Goal: Obtain resource: Download file/media

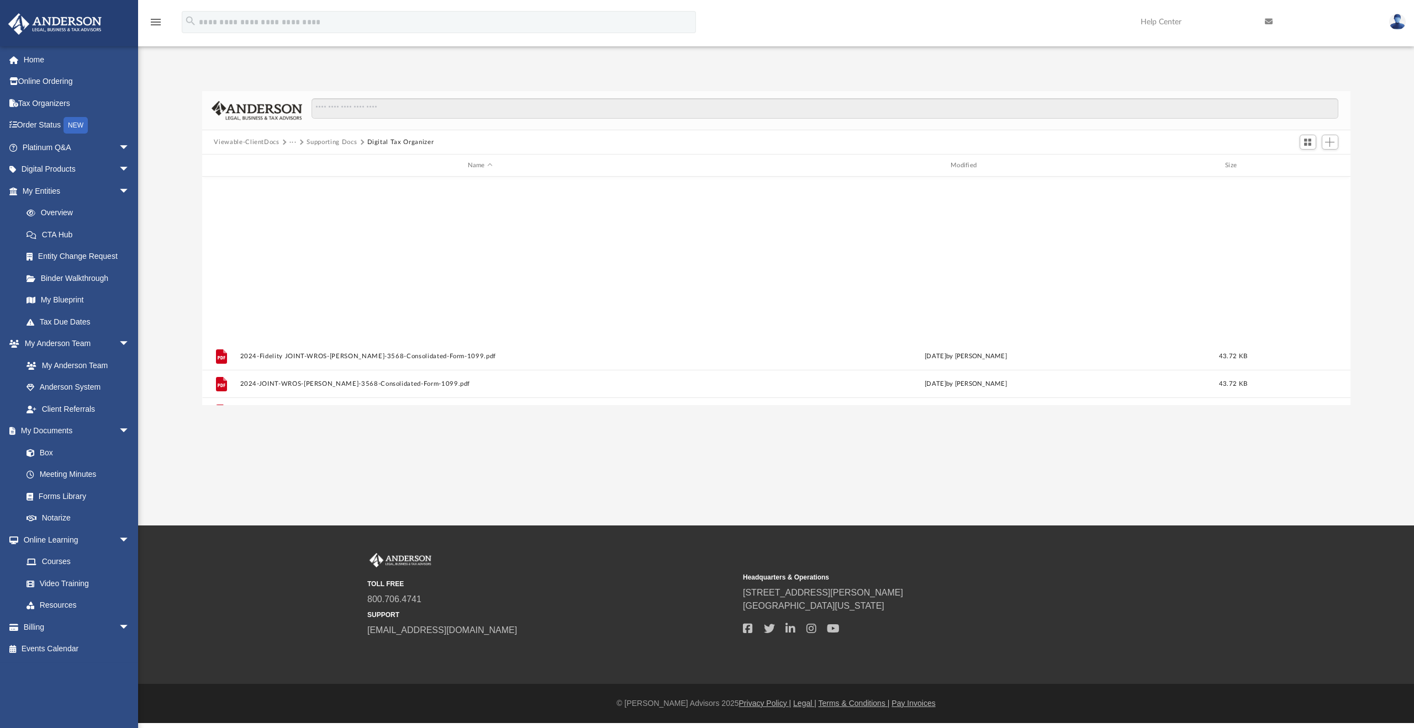
scroll to position [243, 1140]
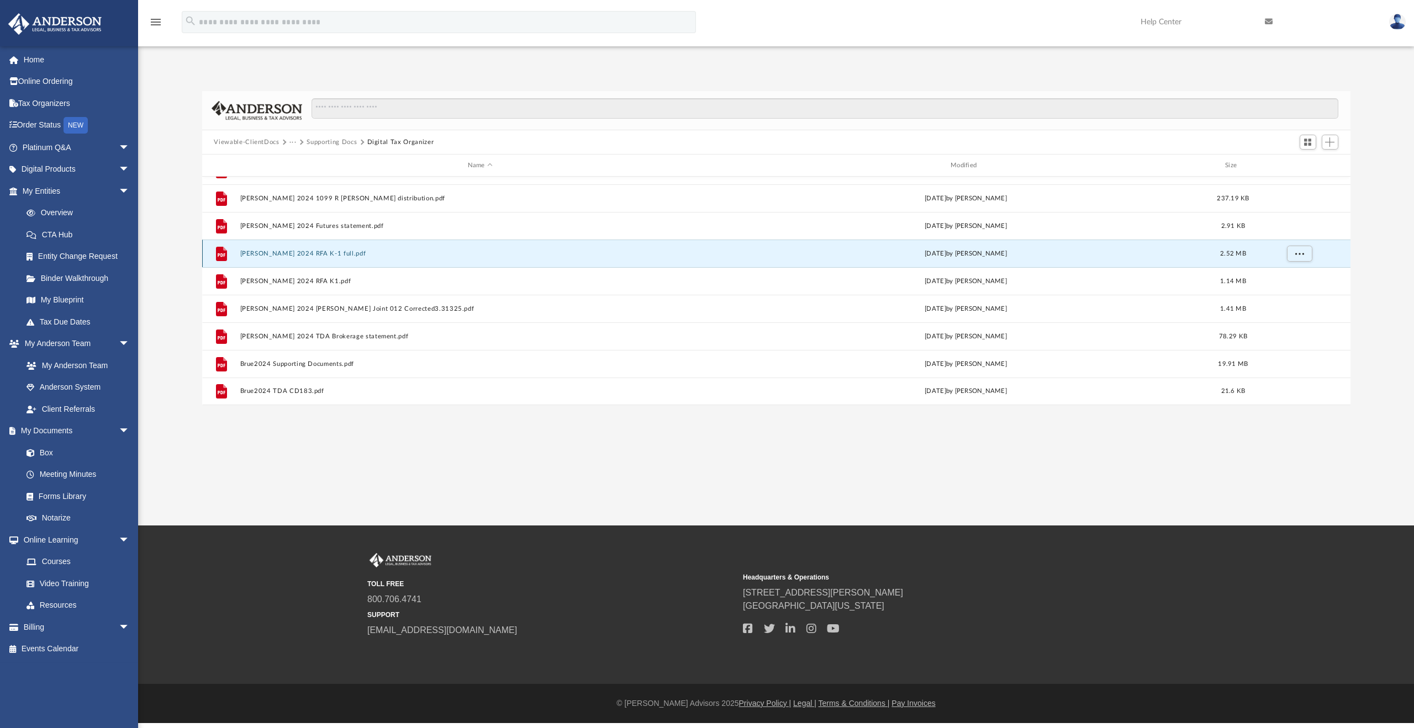
click at [311, 254] on button "[PERSON_NAME] 2024 RFA K-1 full.pdf" at bounding box center [480, 253] width 480 height 7
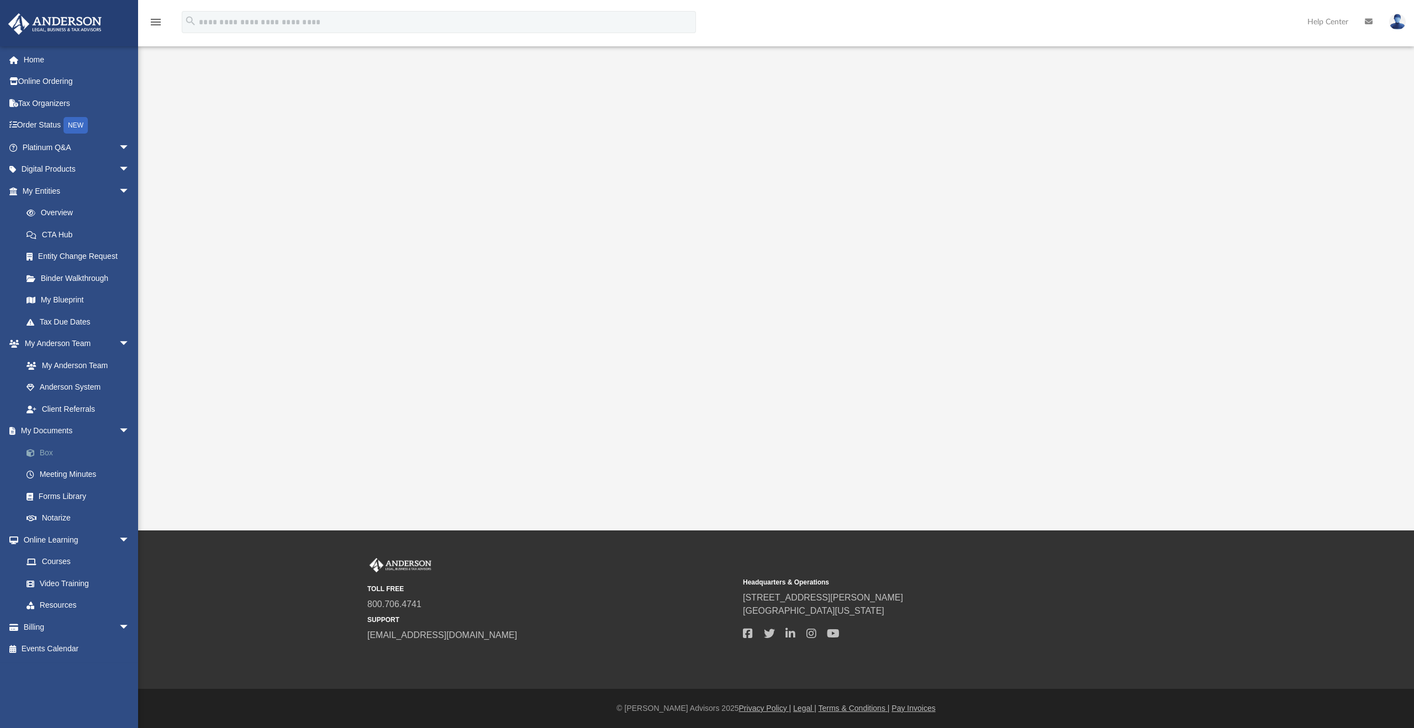
click at [72, 451] on link "Box" at bounding box center [80, 453] width 131 height 22
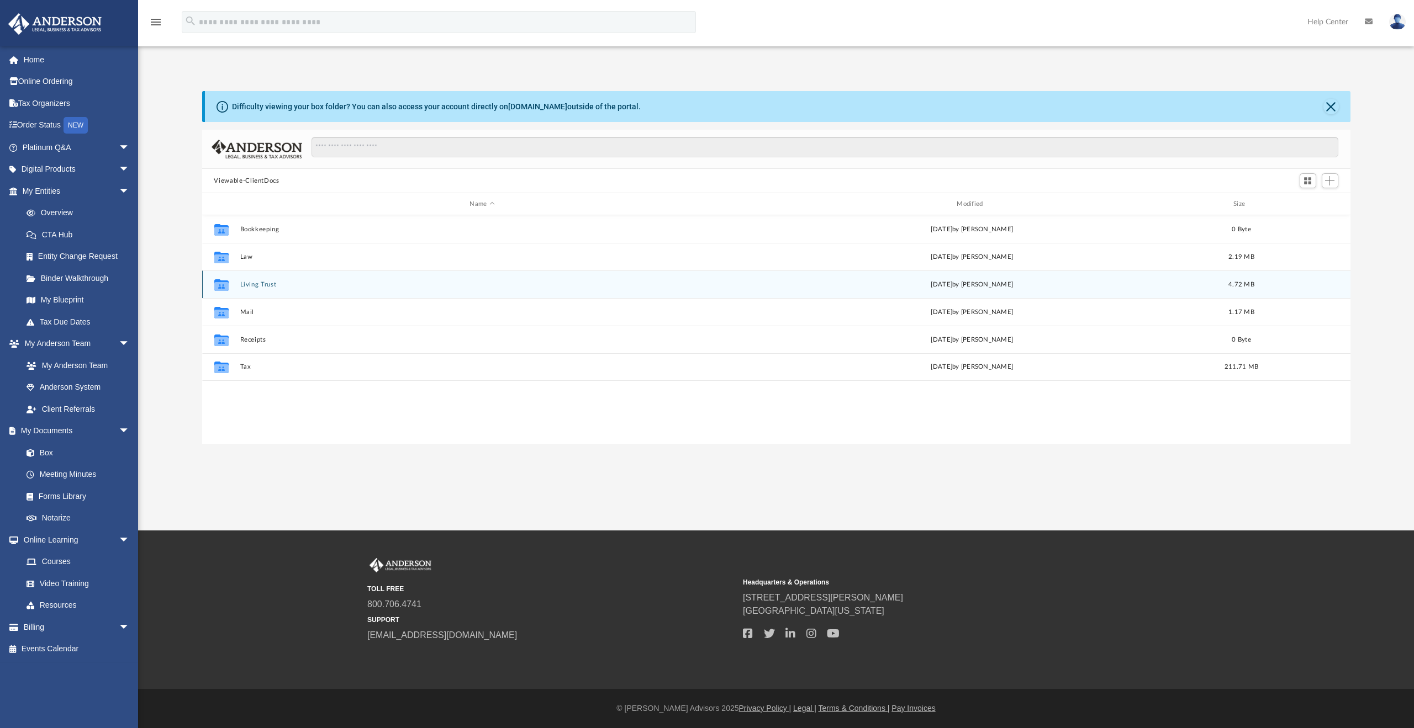
scroll to position [243, 1140]
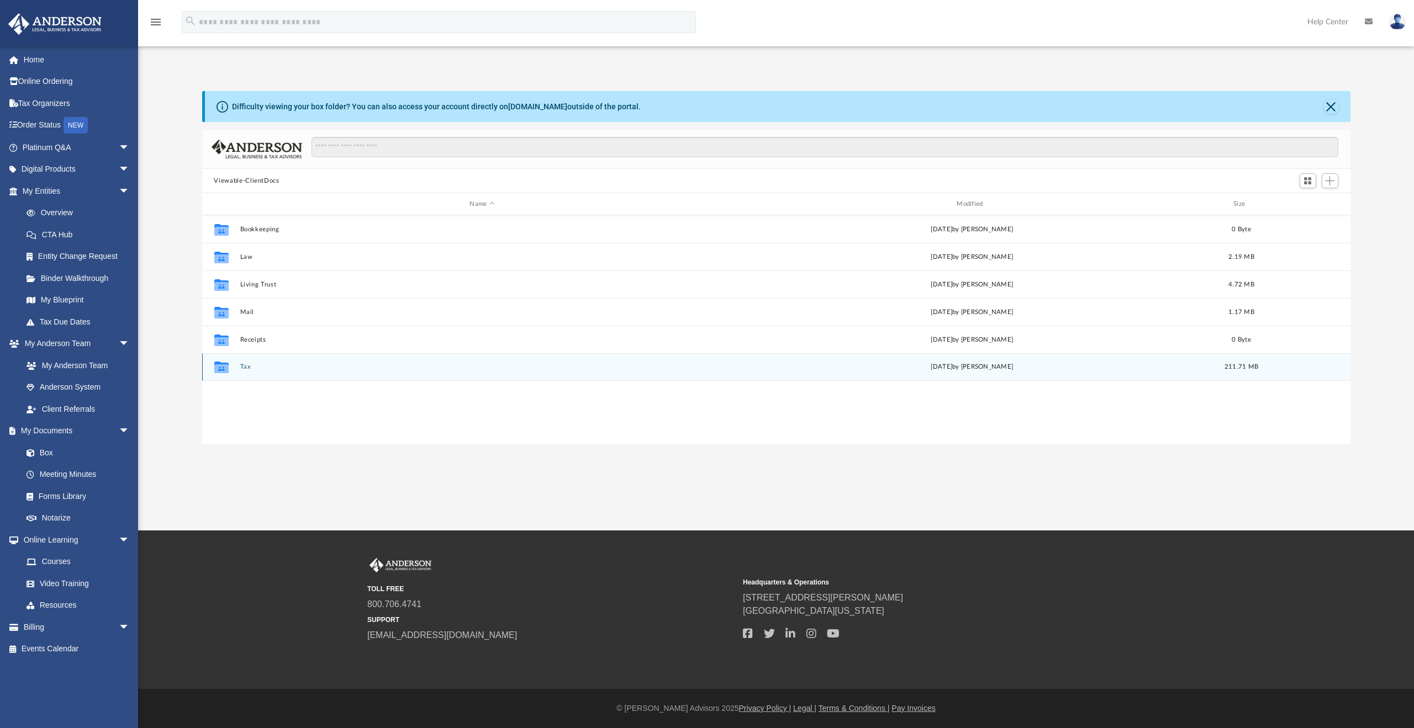
click at [249, 361] on div "Collaborated Folder Tax [DATE] by [PERSON_NAME] 211.71 MB" at bounding box center [776, 367] width 1148 height 28
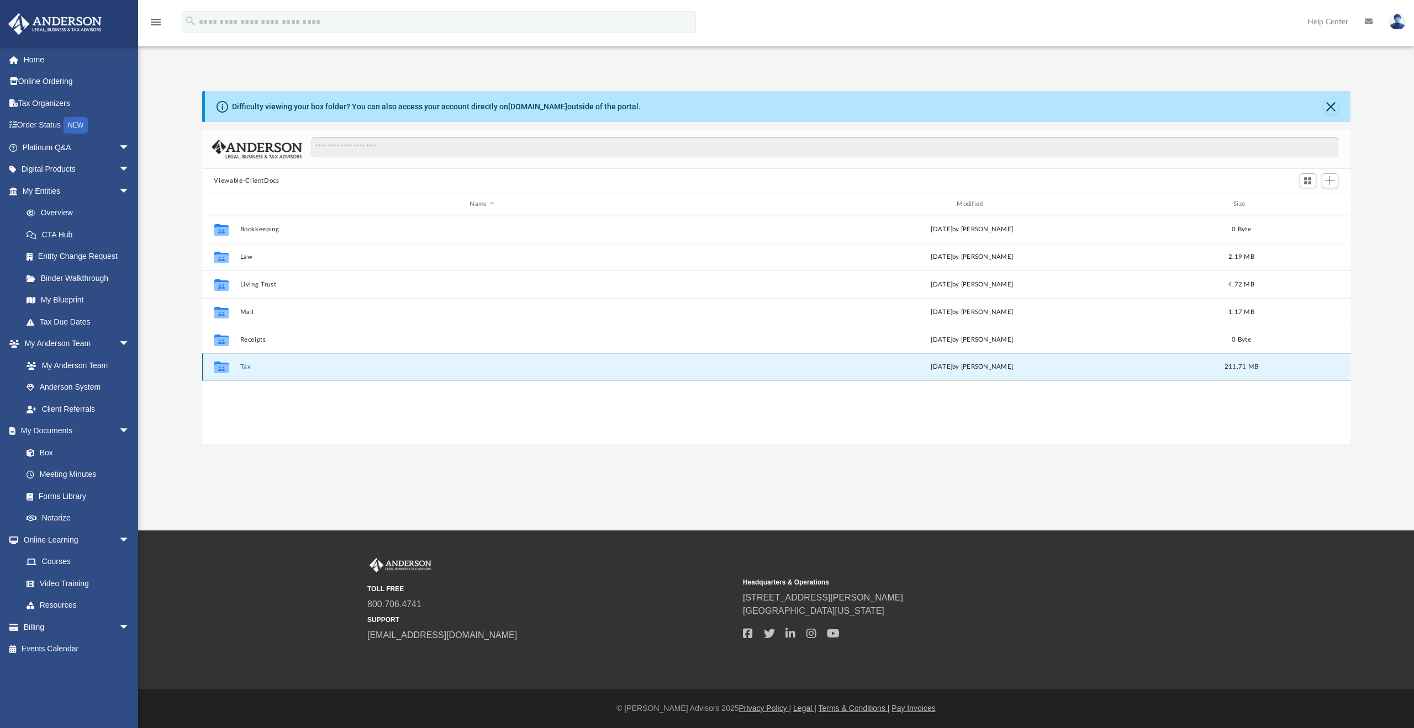
click at [247, 368] on button "Tax" at bounding box center [482, 366] width 485 height 7
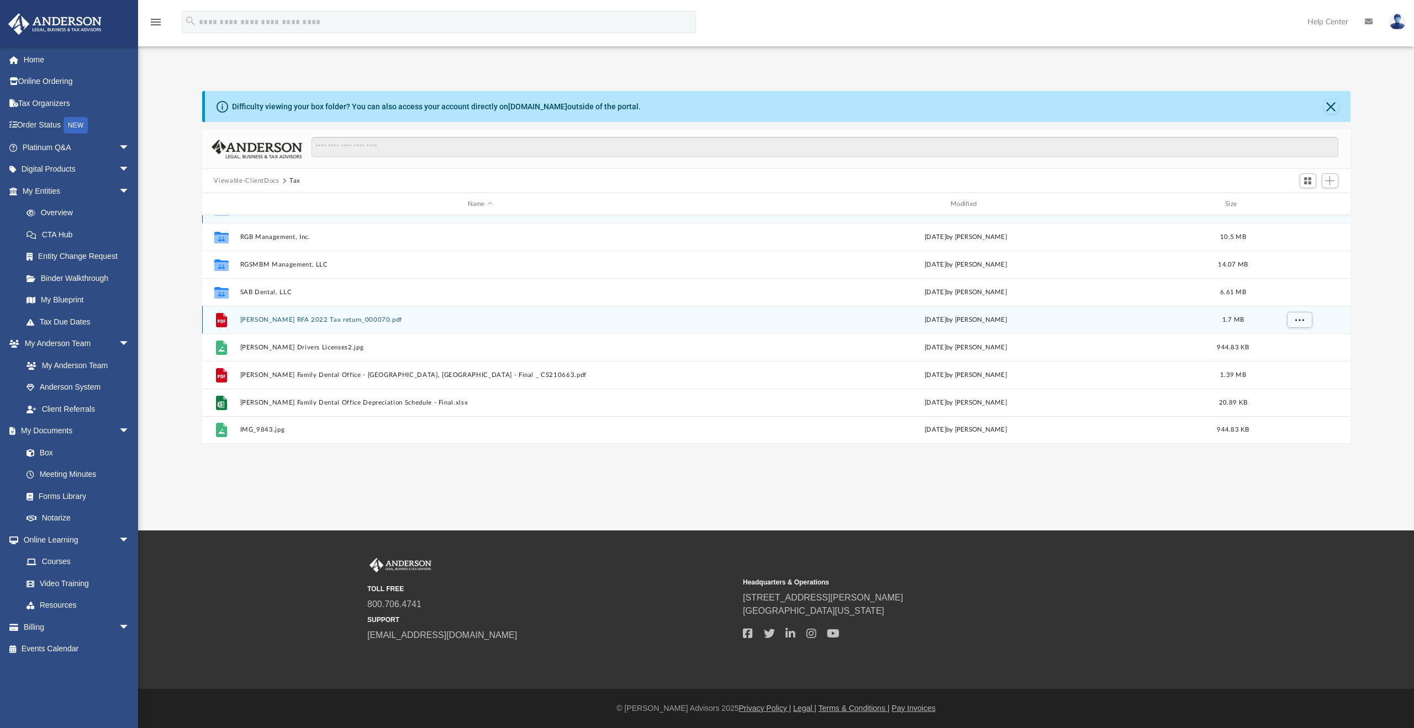
scroll to position [0, 0]
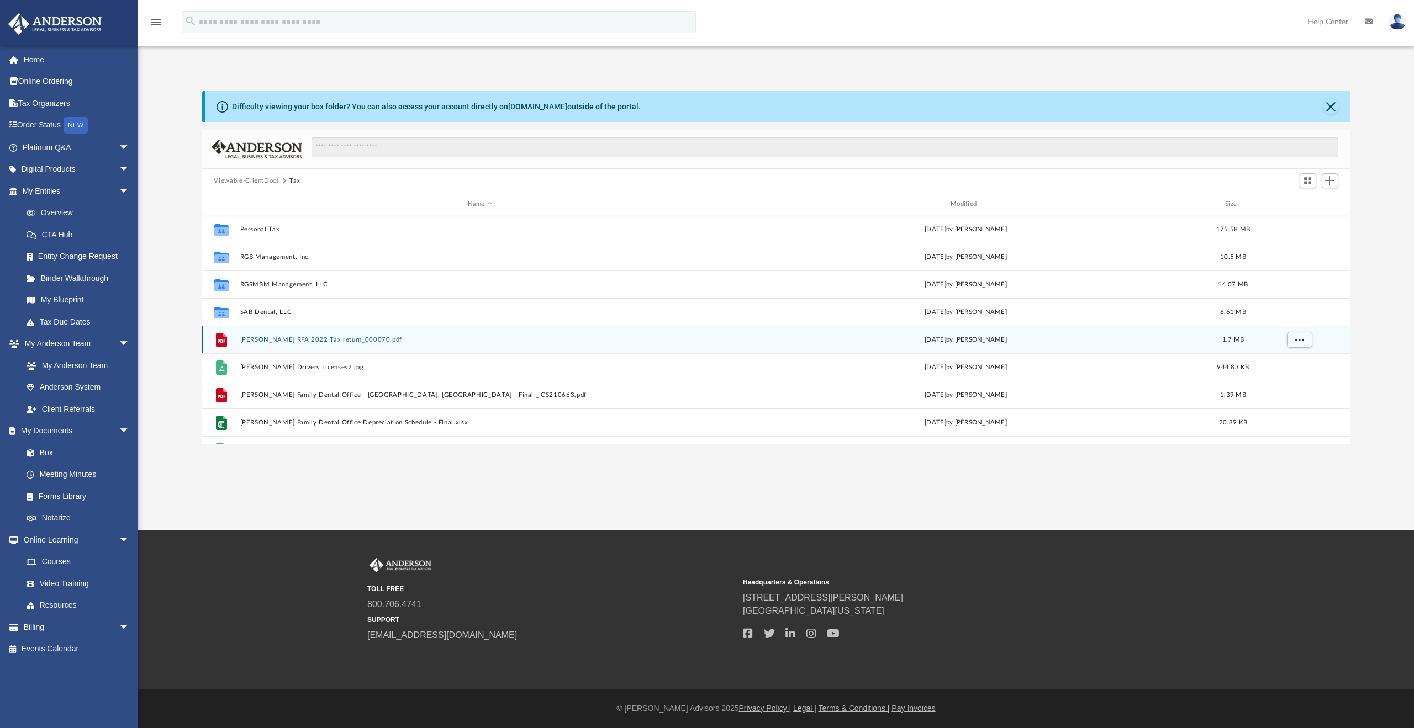
click at [299, 337] on button "[PERSON_NAME] RFA 2022 Tax return_000070.pdf" at bounding box center [480, 339] width 480 height 7
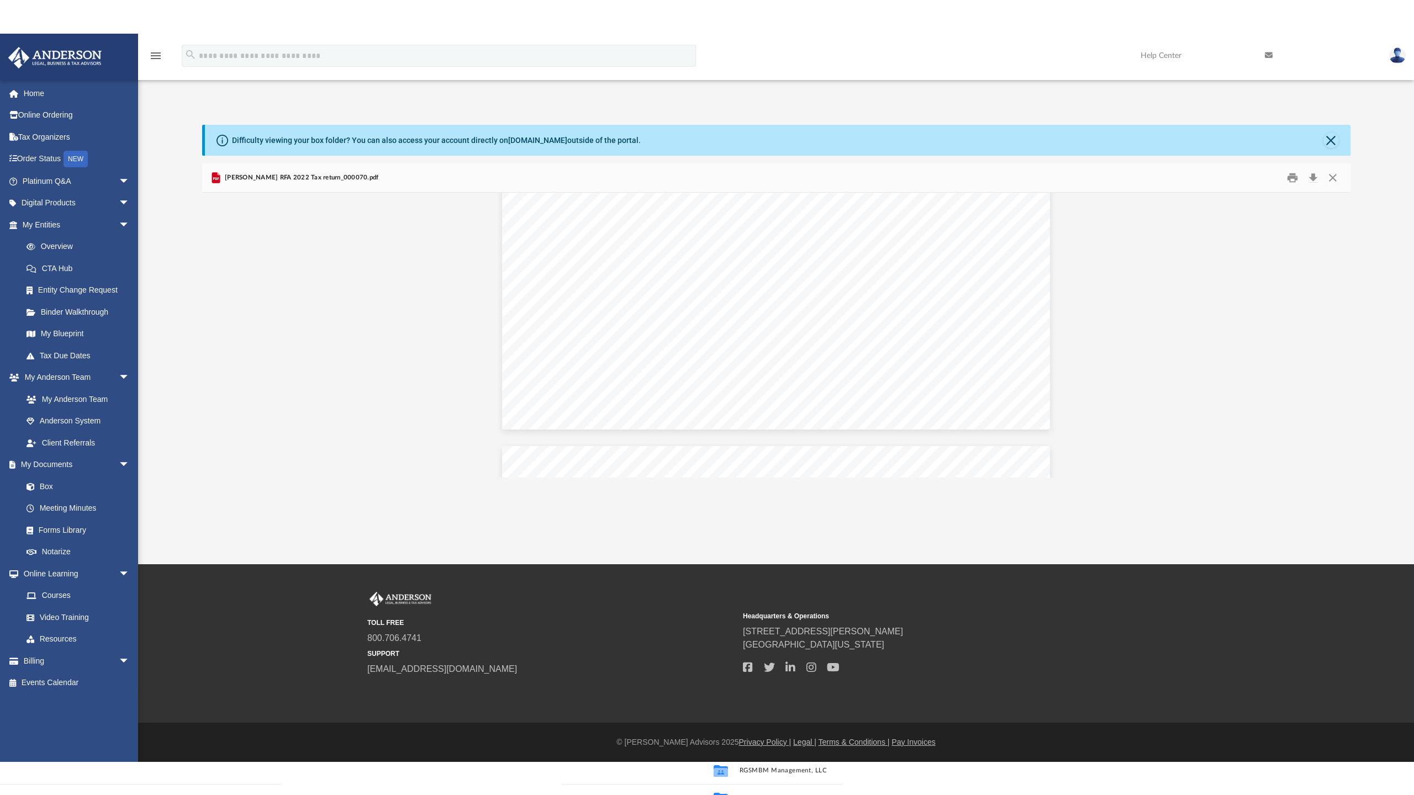
scroll to position [1215, 0]
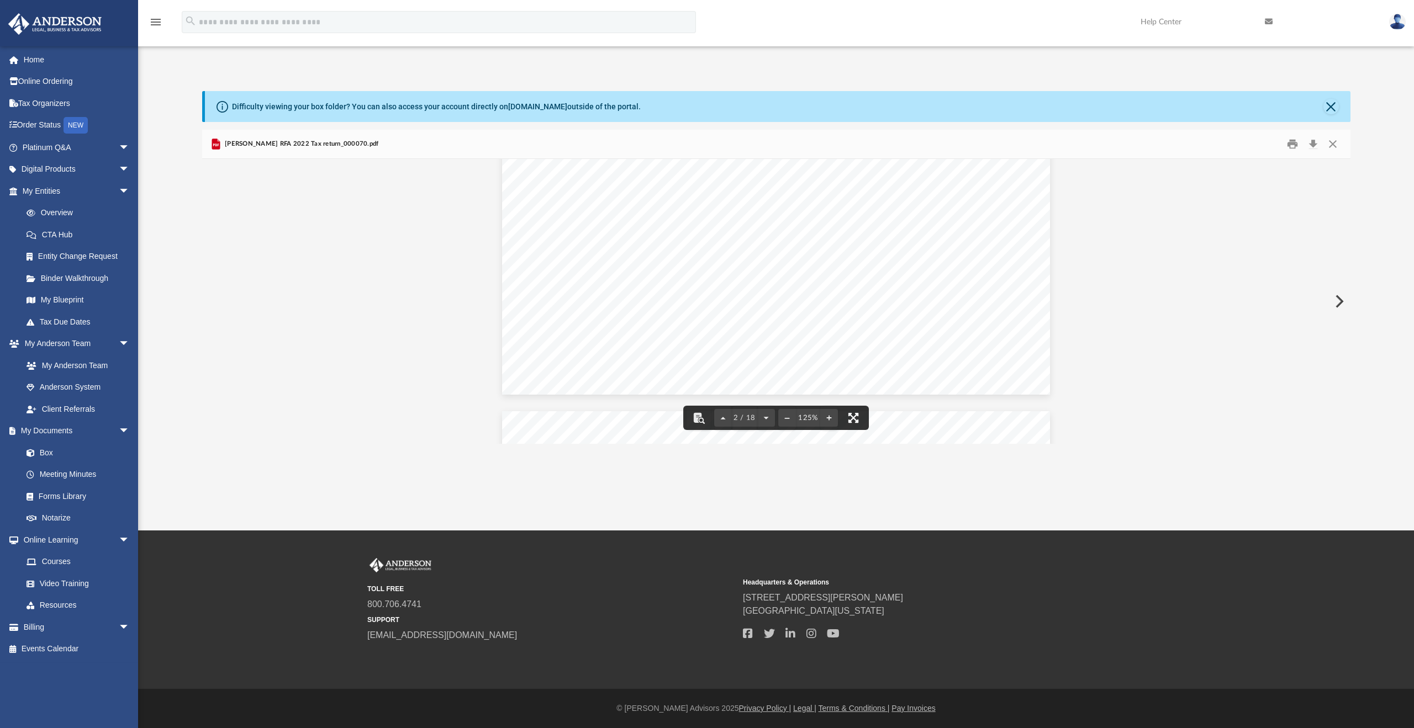
click at [857, 415] on button "File preview" at bounding box center [853, 418] width 24 height 24
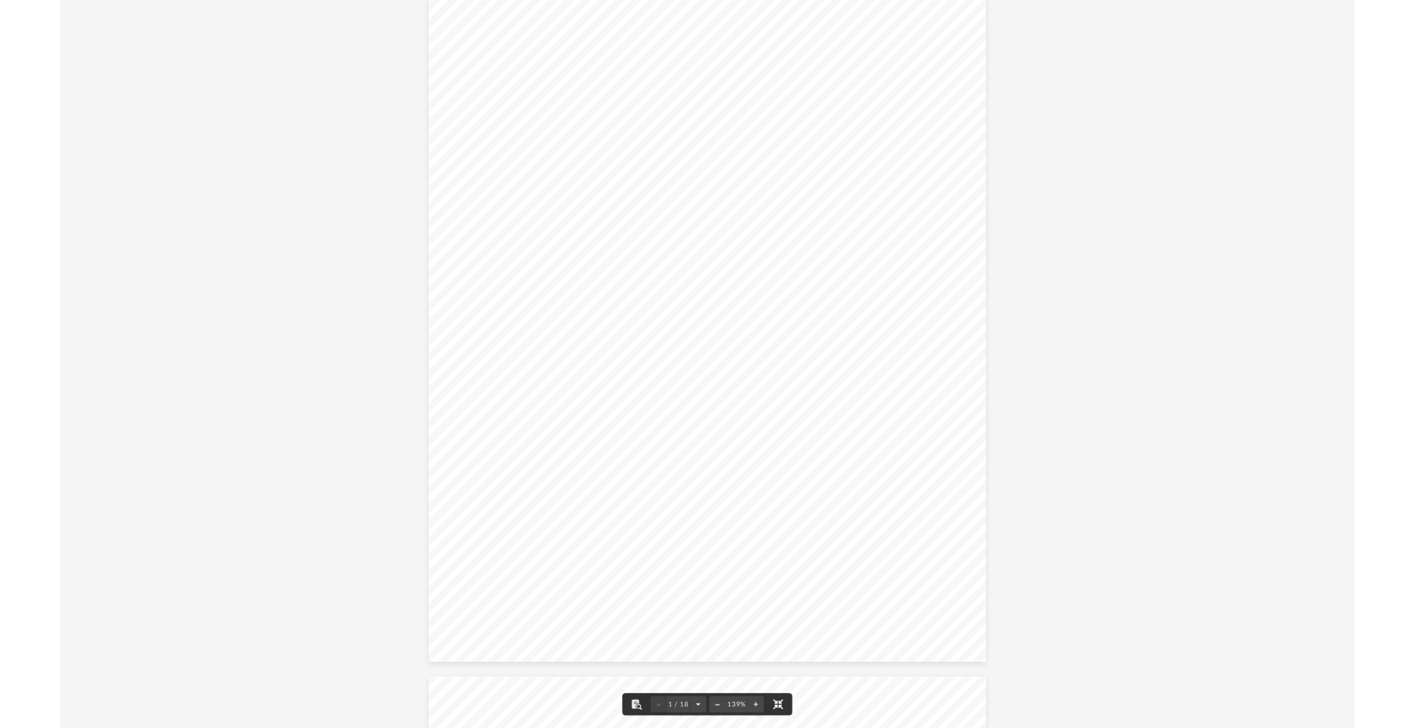
scroll to position [0, 0]
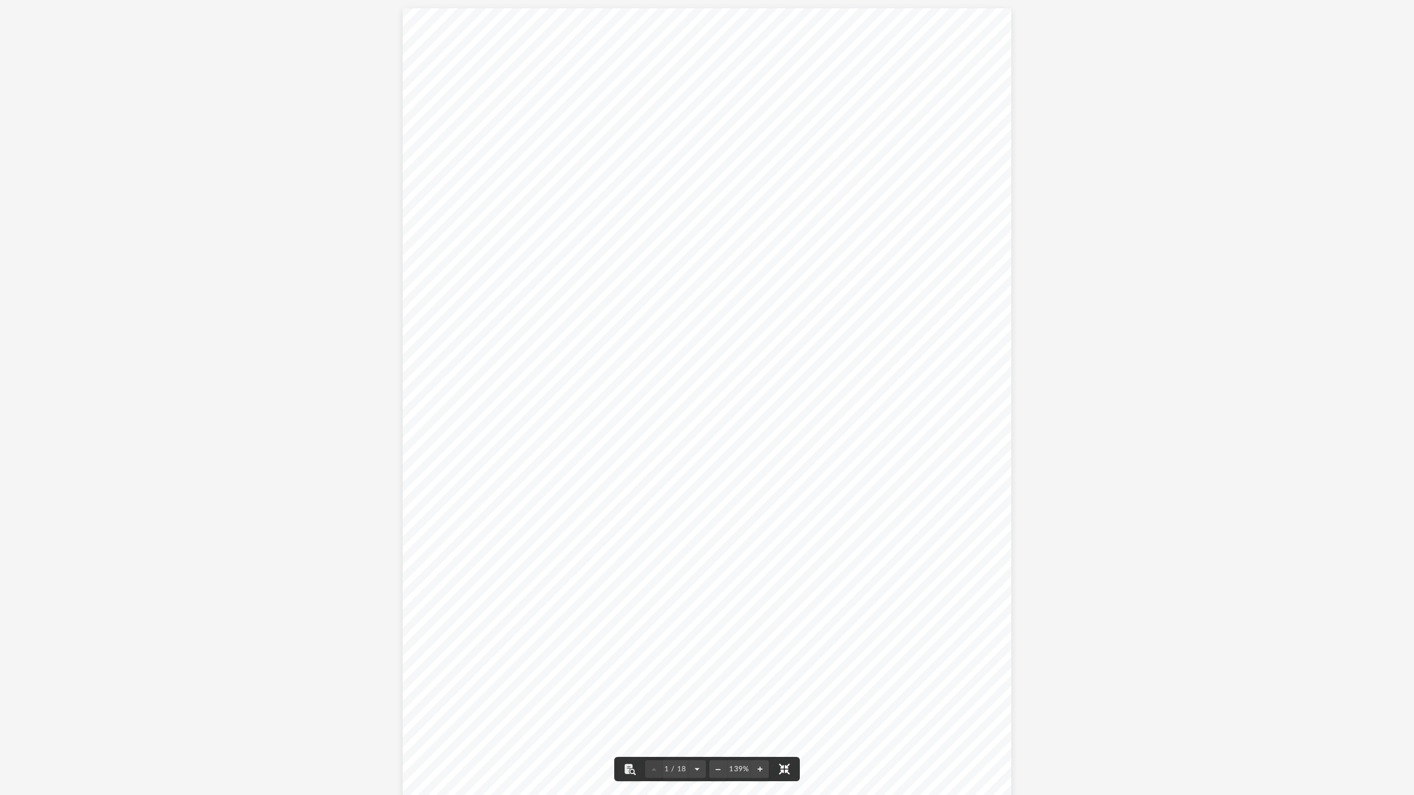
click at [784, 728] on button "File preview" at bounding box center [784, 769] width 24 height 24
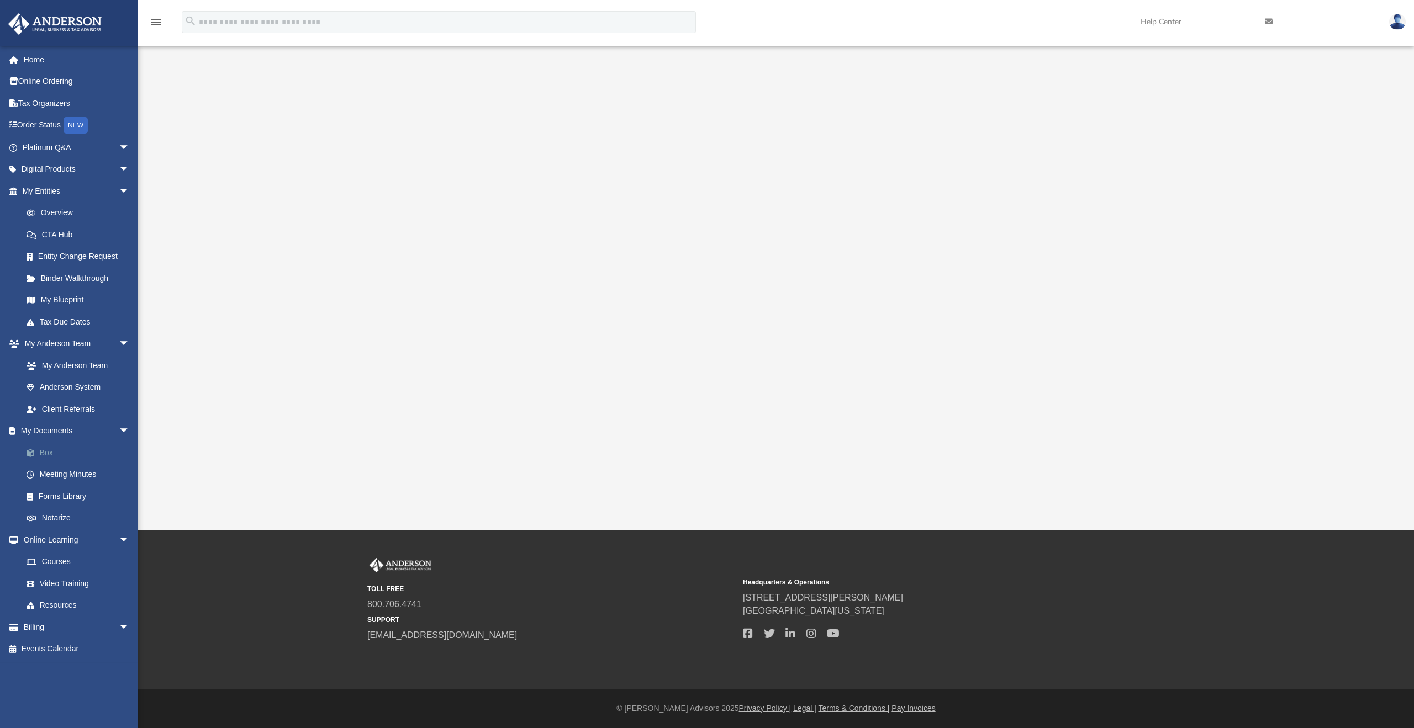
click at [55, 454] on link "Box" at bounding box center [80, 453] width 131 height 22
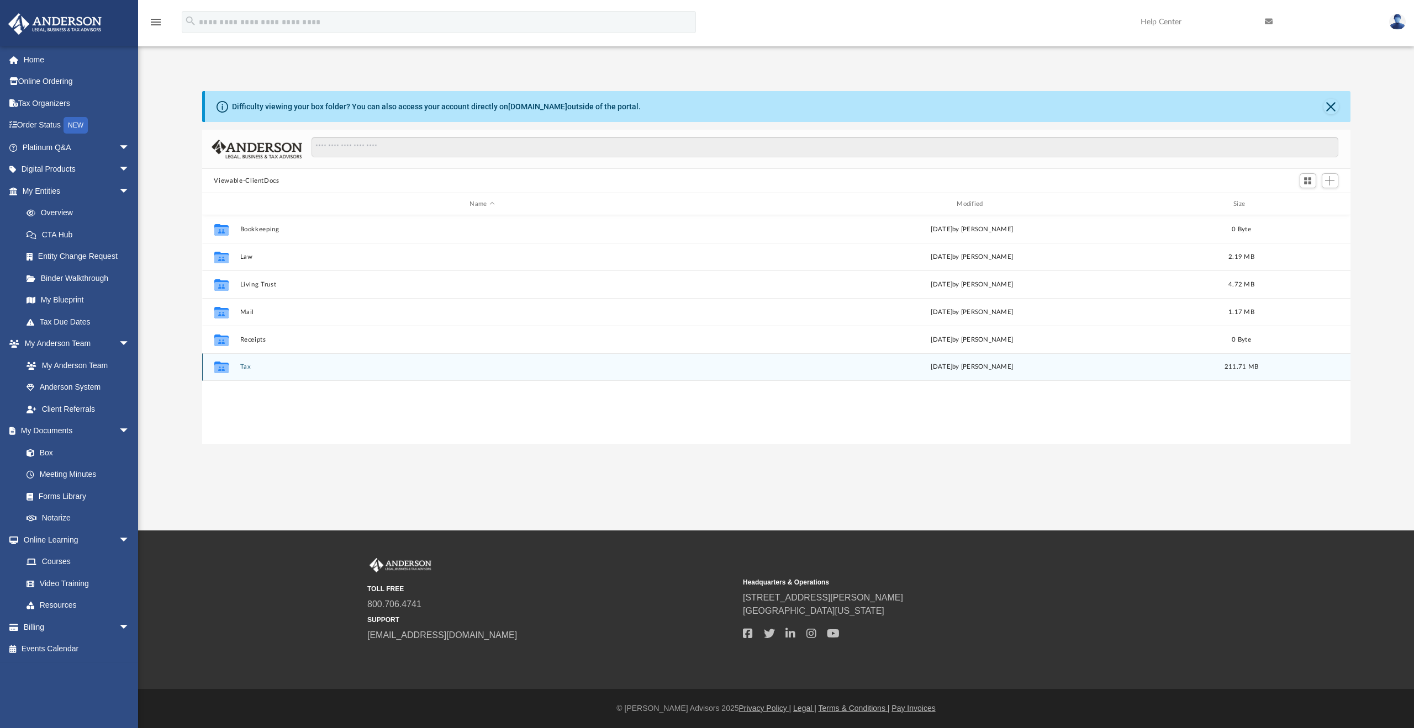
scroll to position [243, 1140]
click at [251, 360] on div "Collaborated Folder Tax [DATE] by [PERSON_NAME] 211.71 MB" at bounding box center [776, 367] width 1148 height 28
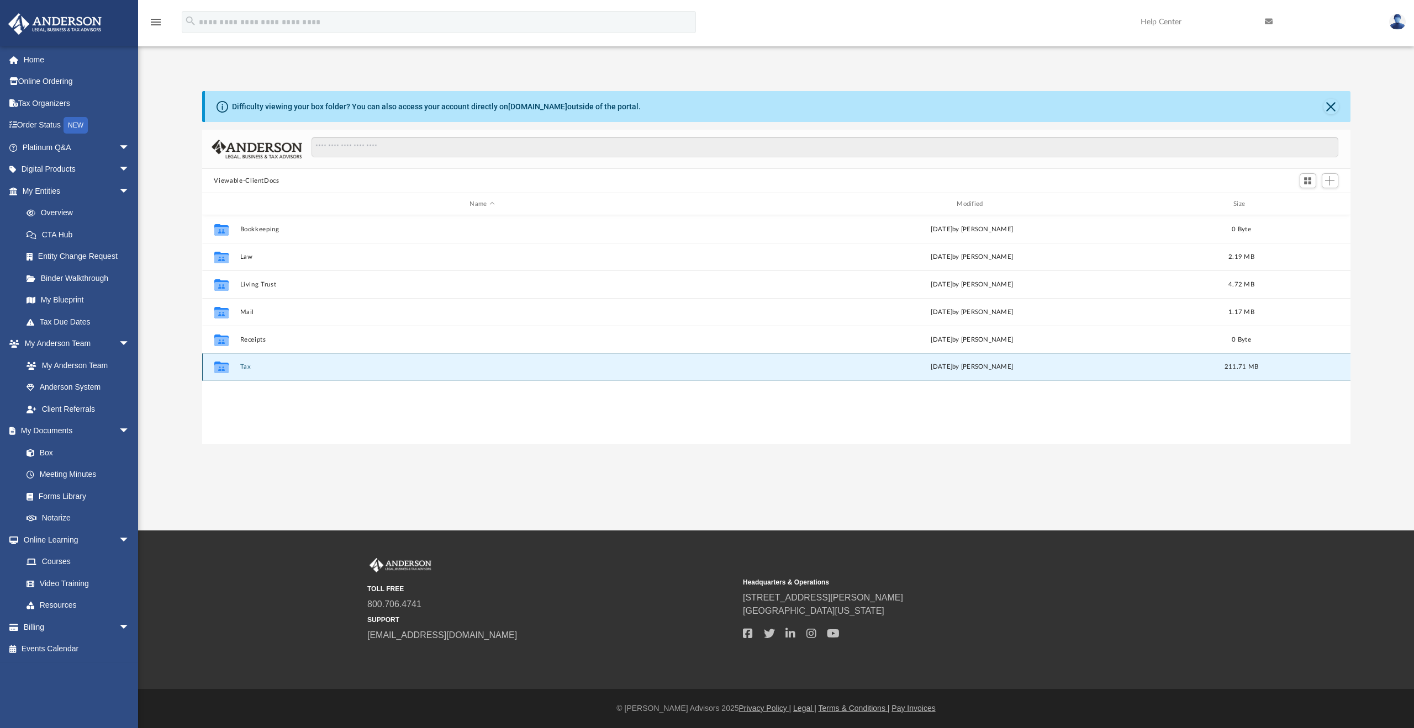
click at [248, 367] on button "Tax" at bounding box center [482, 366] width 485 height 7
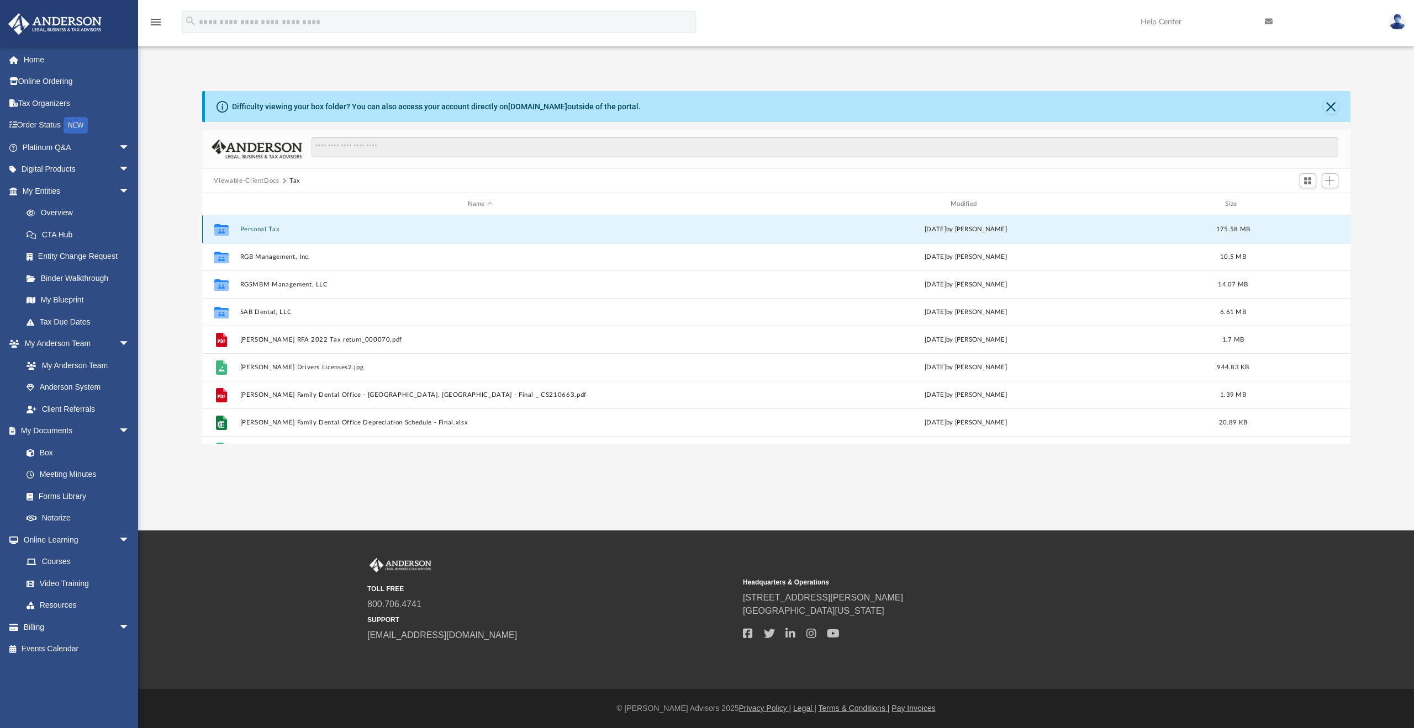
click at [263, 230] on button "Personal Tax" at bounding box center [480, 229] width 480 height 7
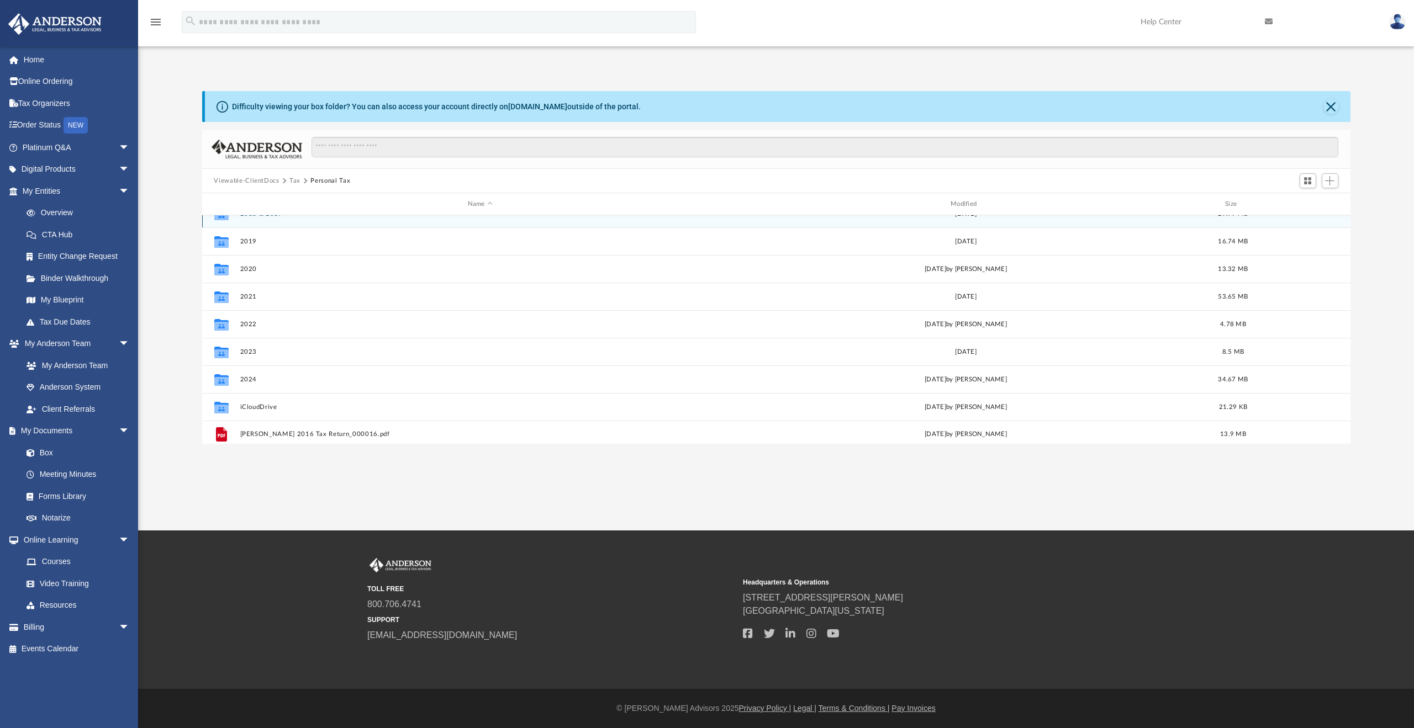
scroll to position [20, 0]
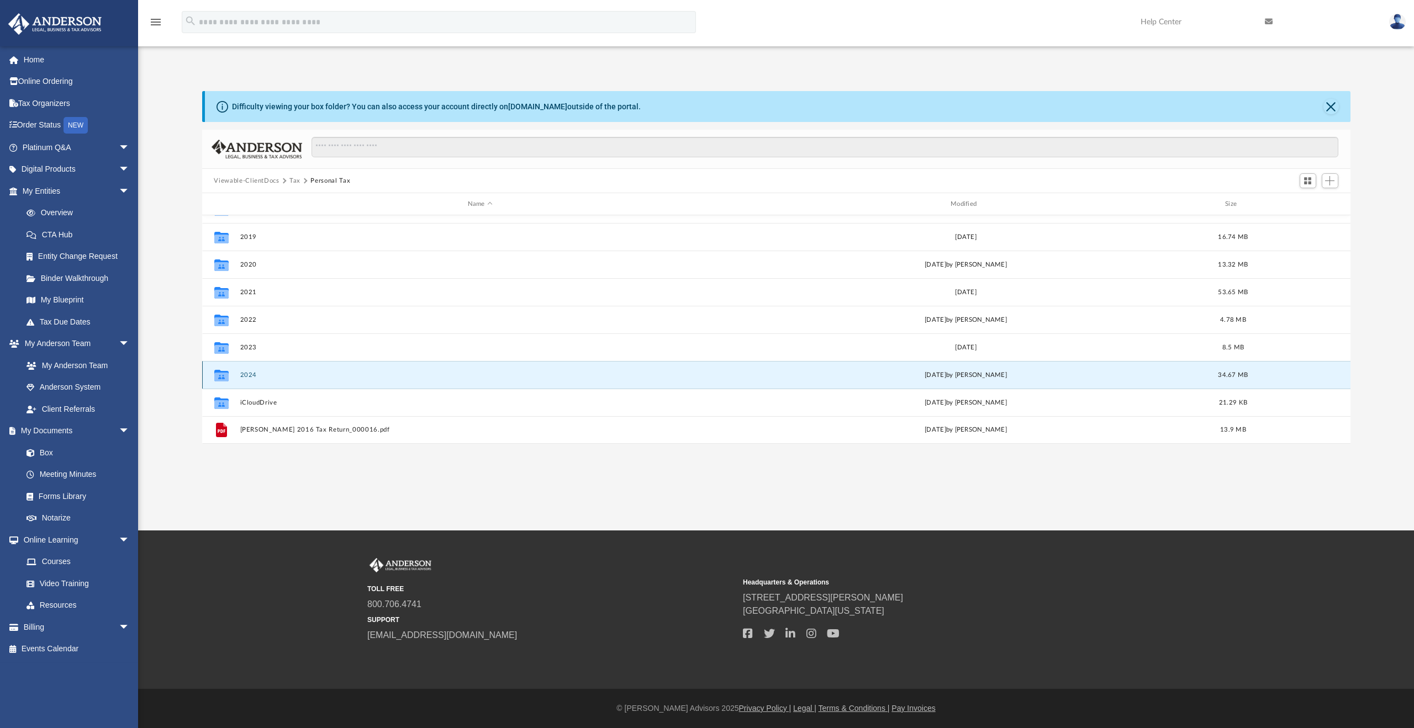
click at [252, 372] on button "2024" at bounding box center [480, 375] width 480 height 7
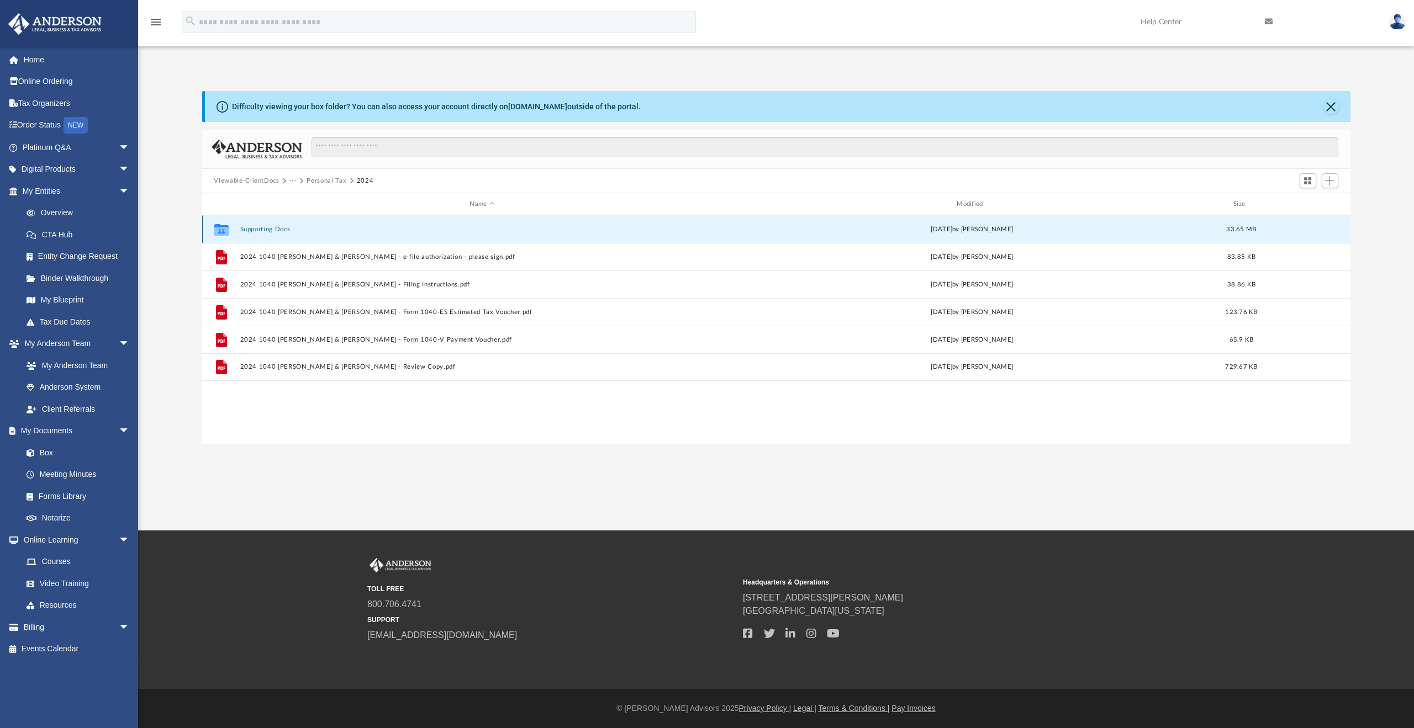
click at [274, 229] on button "Supporting Docs" at bounding box center [482, 229] width 485 height 7
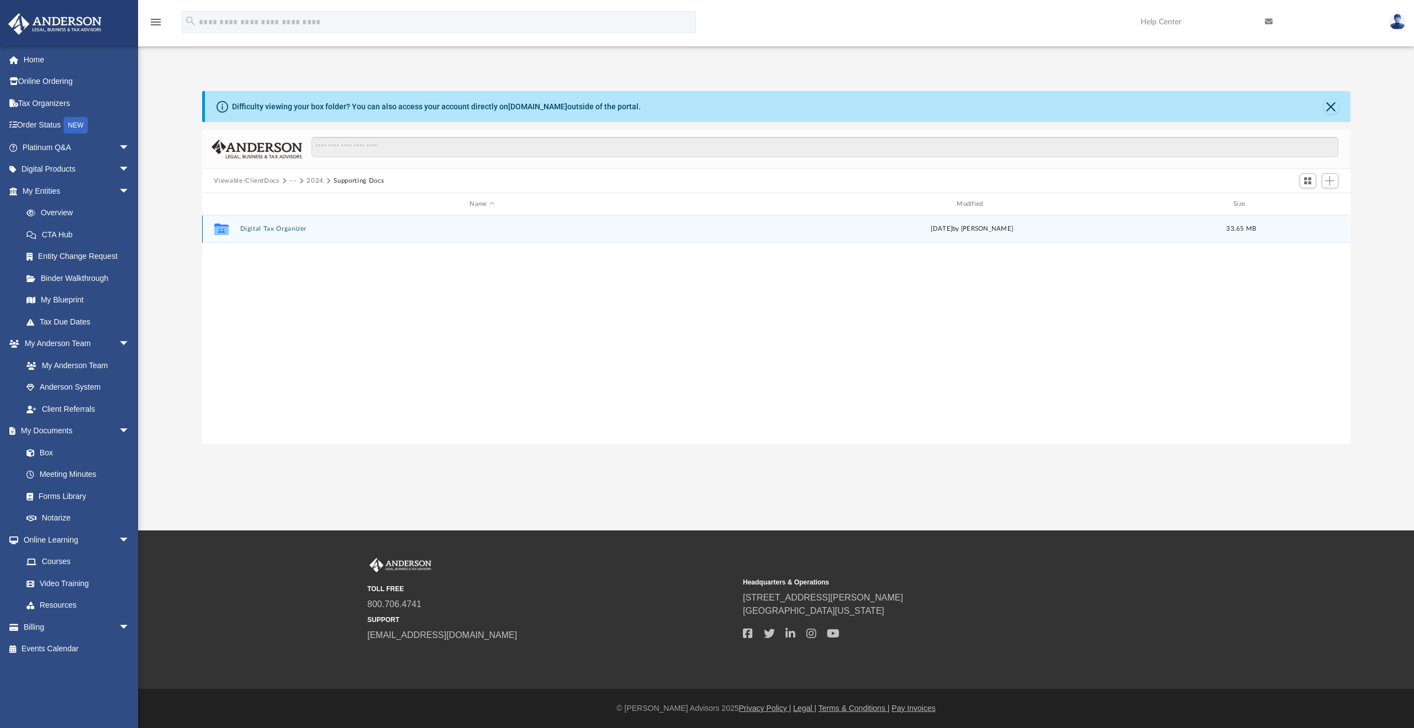
click at [274, 228] on button "Digital Tax Organizer" at bounding box center [482, 228] width 485 height 7
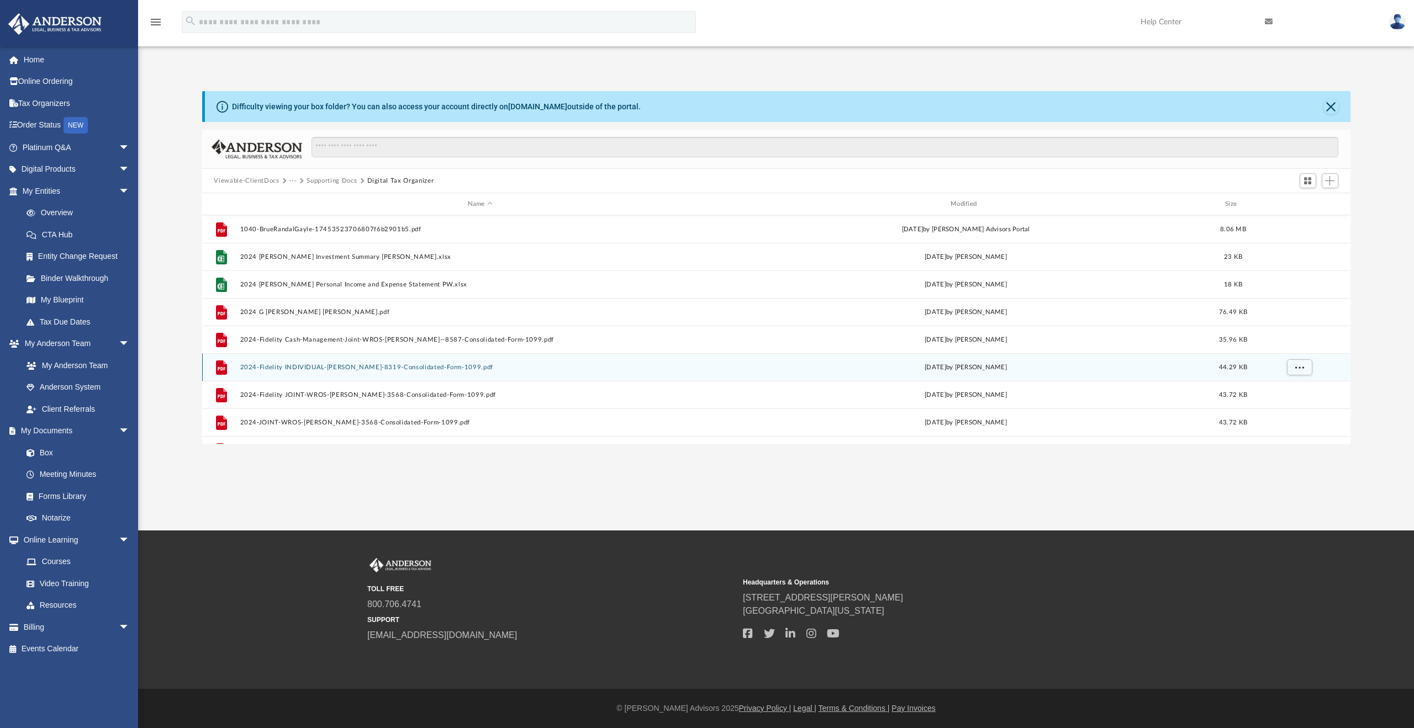
scroll to position [203, 0]
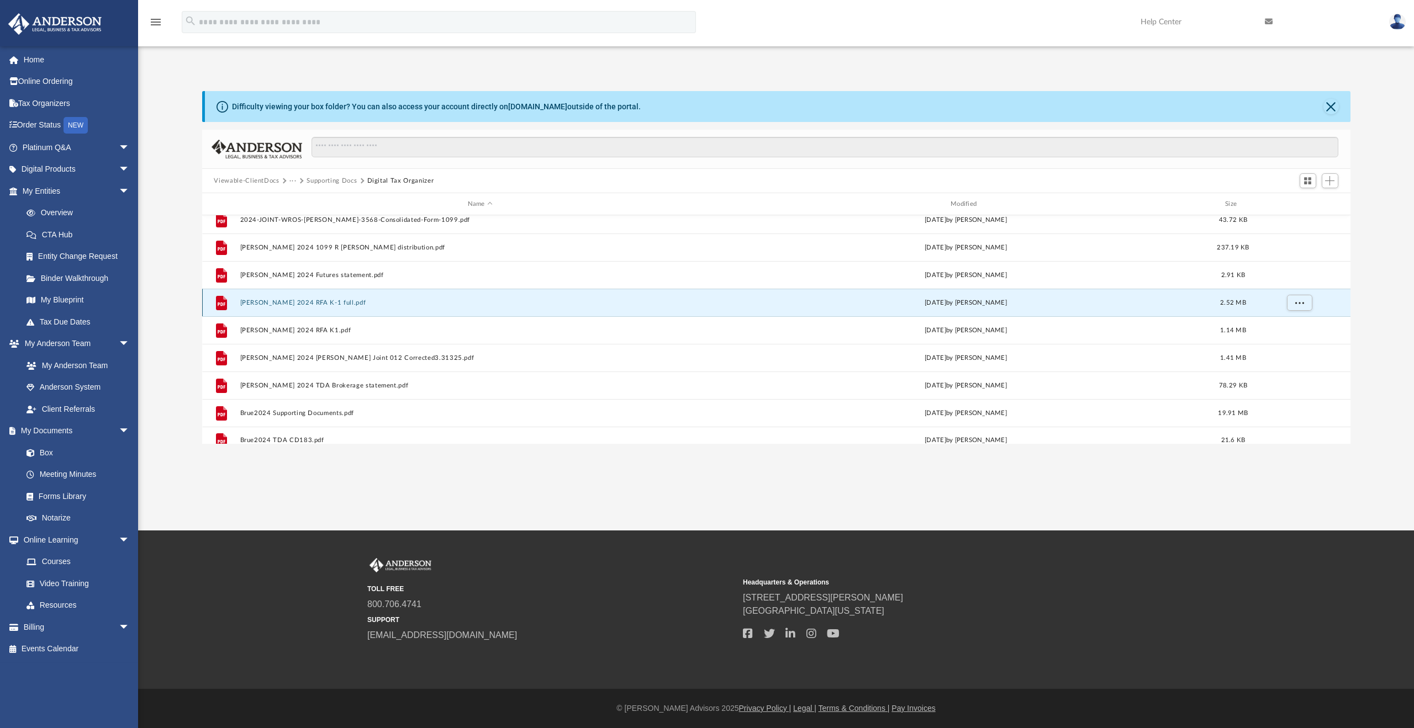
click at [319, 304] on button "[PERSON_NAME] 2024 RFA K-1 full.pdf" at bounding box center [480, 302] width 480 height 7
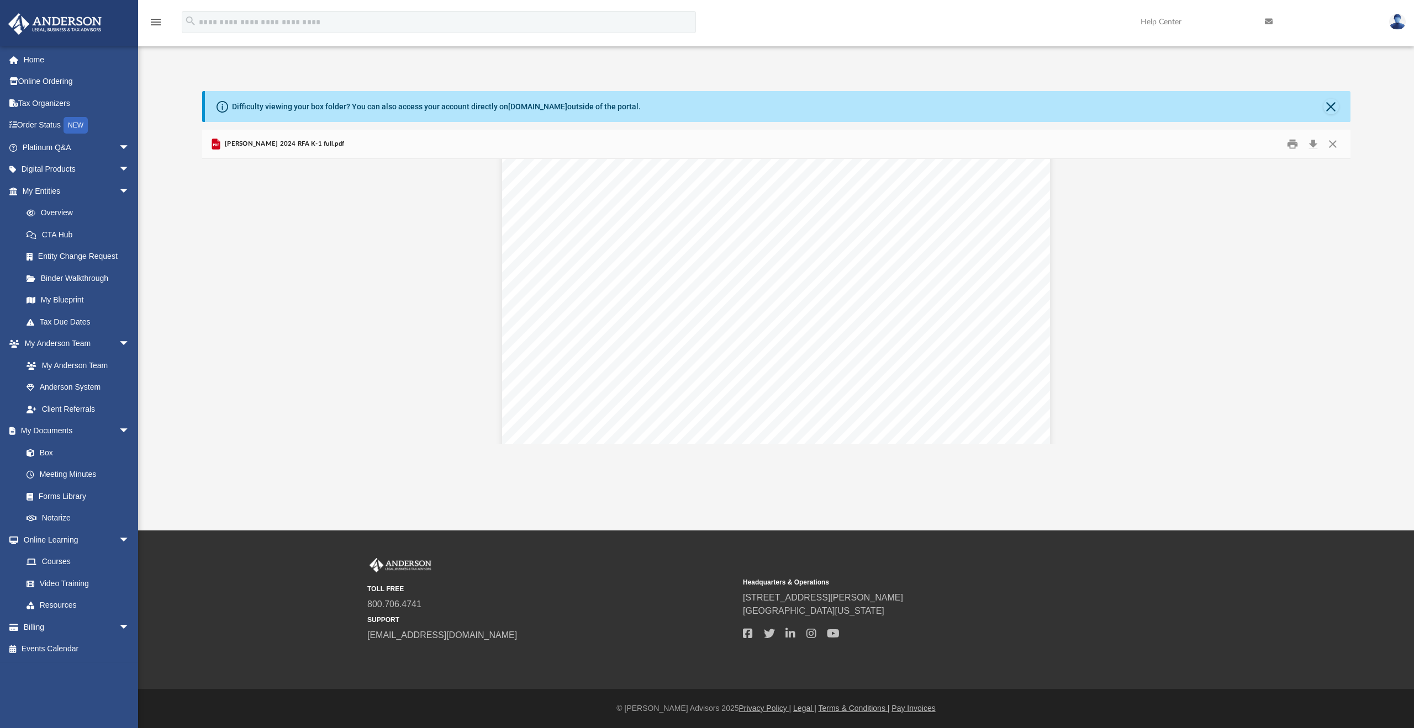
scroll to position [0, 0]
